Goal: Transaction & Acquisition: Purchase product/service

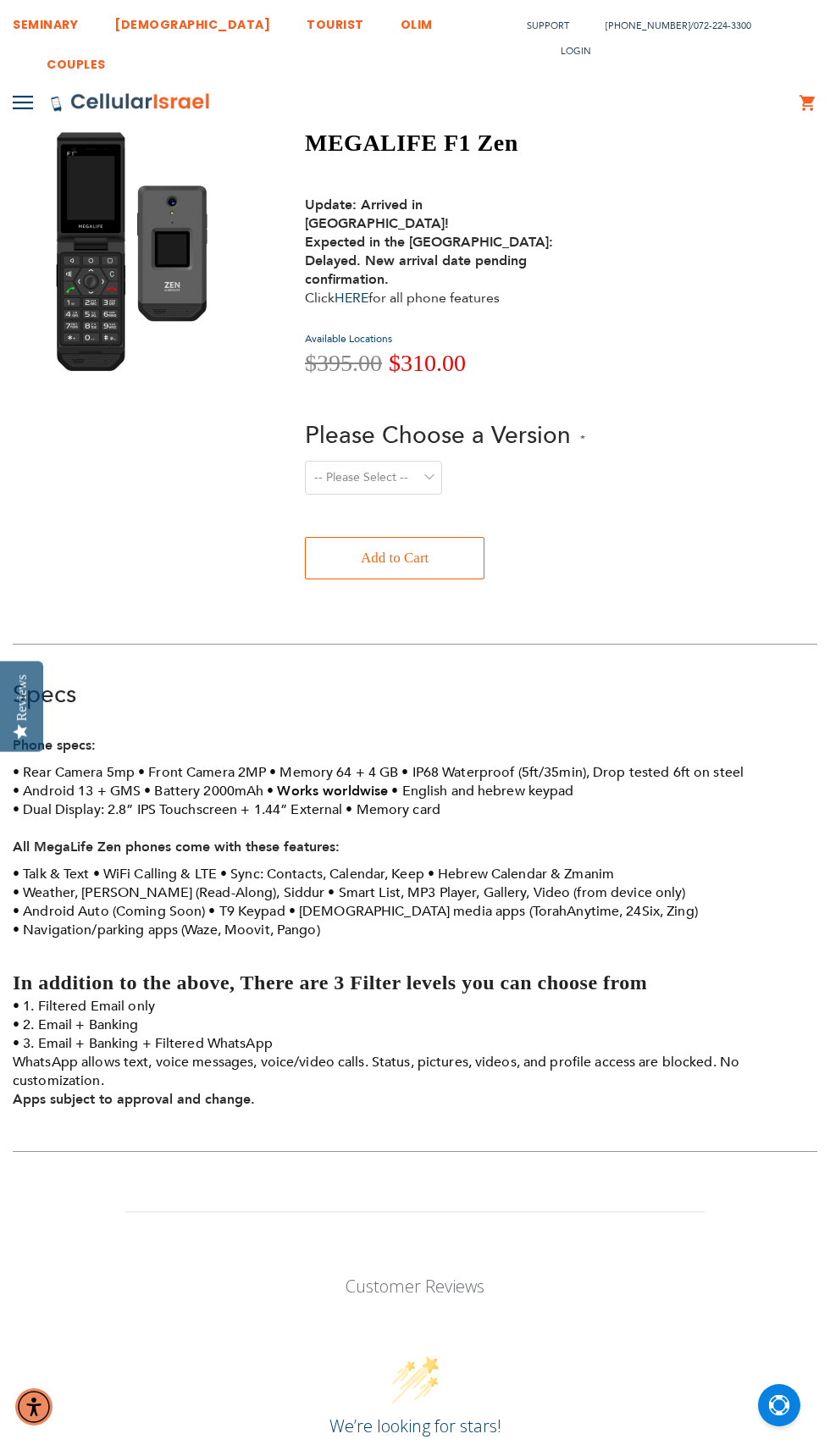
click at [443, 537] on button "Add to Cart" at bounding box center [395, 558] width 180 height 42
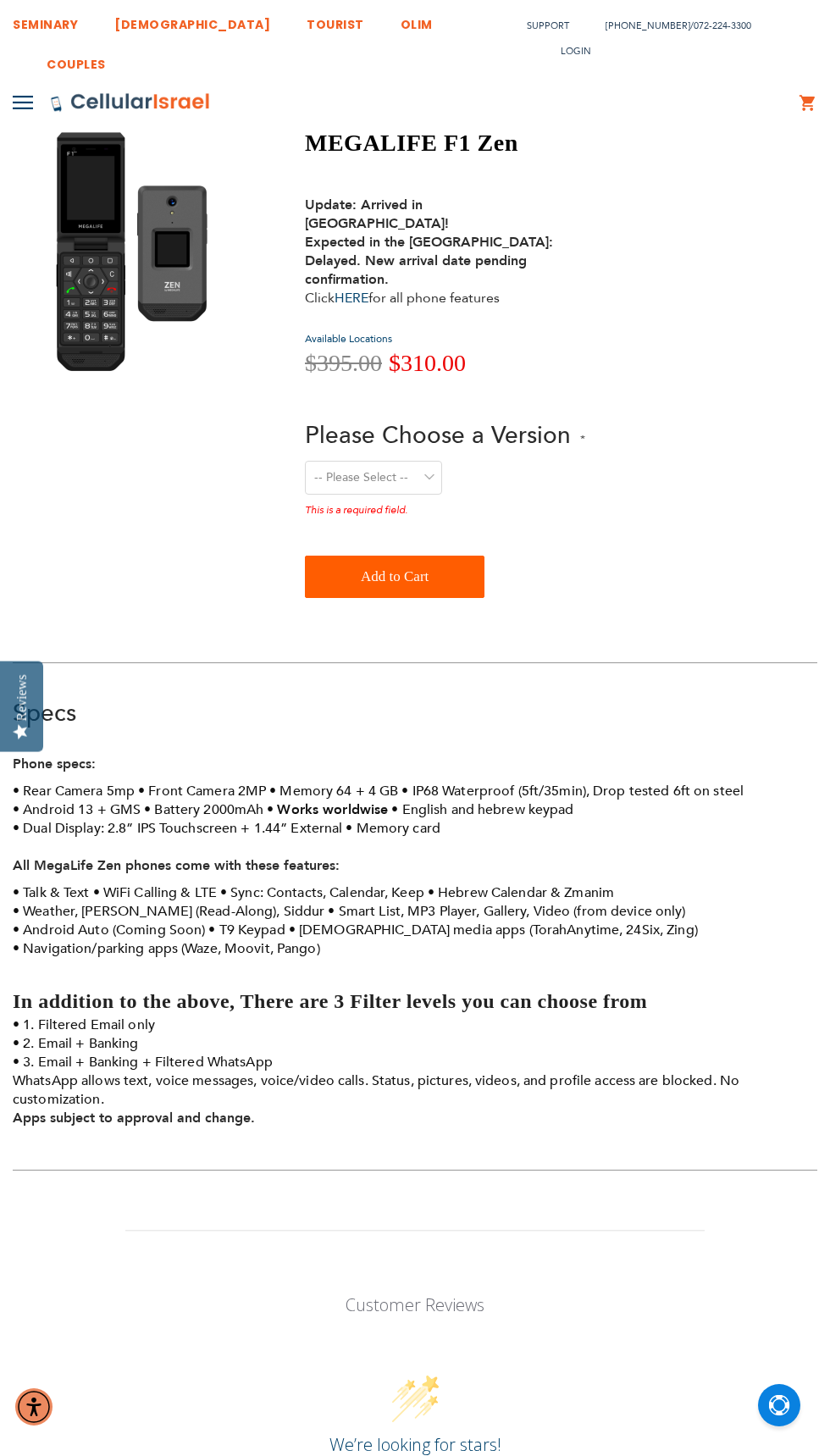
click at [431, 461] on select "-- Please Select -- Level 1. Filtered Email only Level 2. Email + Banking Level…" at bounding box center [374, 478] width 137 height 33
select select "Level 3. Special Yeshiva Plan"
click at [305, 461] on select "-- Please Select -- Level 1. Filtered Email only Level 2. Email + Banking Level…" at bounding box center [374, 478] width 137 height 33
click at [478, 489] on div "-- Please Select -- Level 1. Filtered Email only Level 2. Email + Banking Level…" at bounding box center [445, 498] width 280 height 75
click at [470, 555] on button "Add to Cart" at bounding box center [395, 576] width 180 height 42
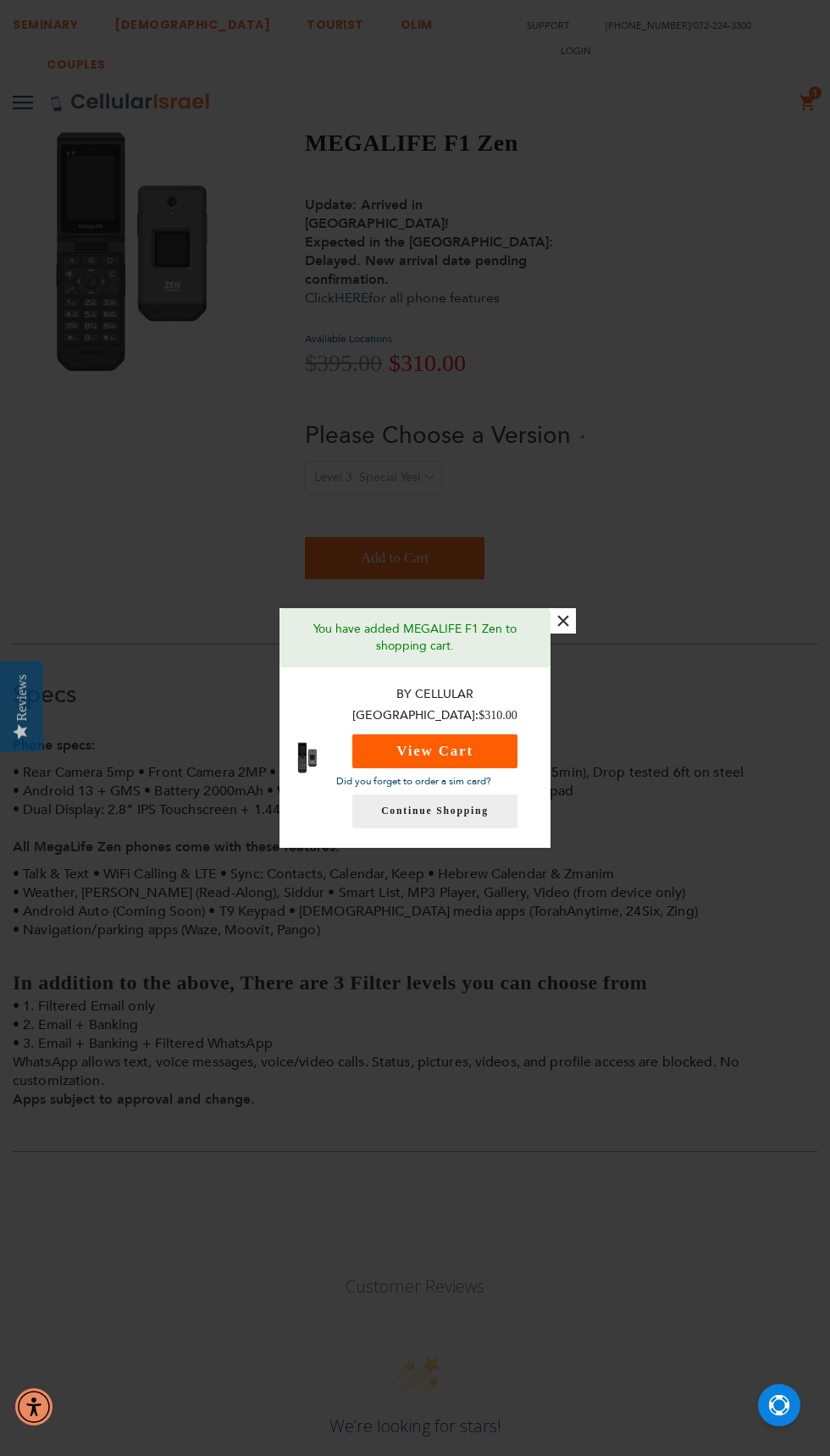
click at [491, 751] on button "View Cart" at bounding box center [434, 751] width 165 height 33
